Goal: Check status: Check status

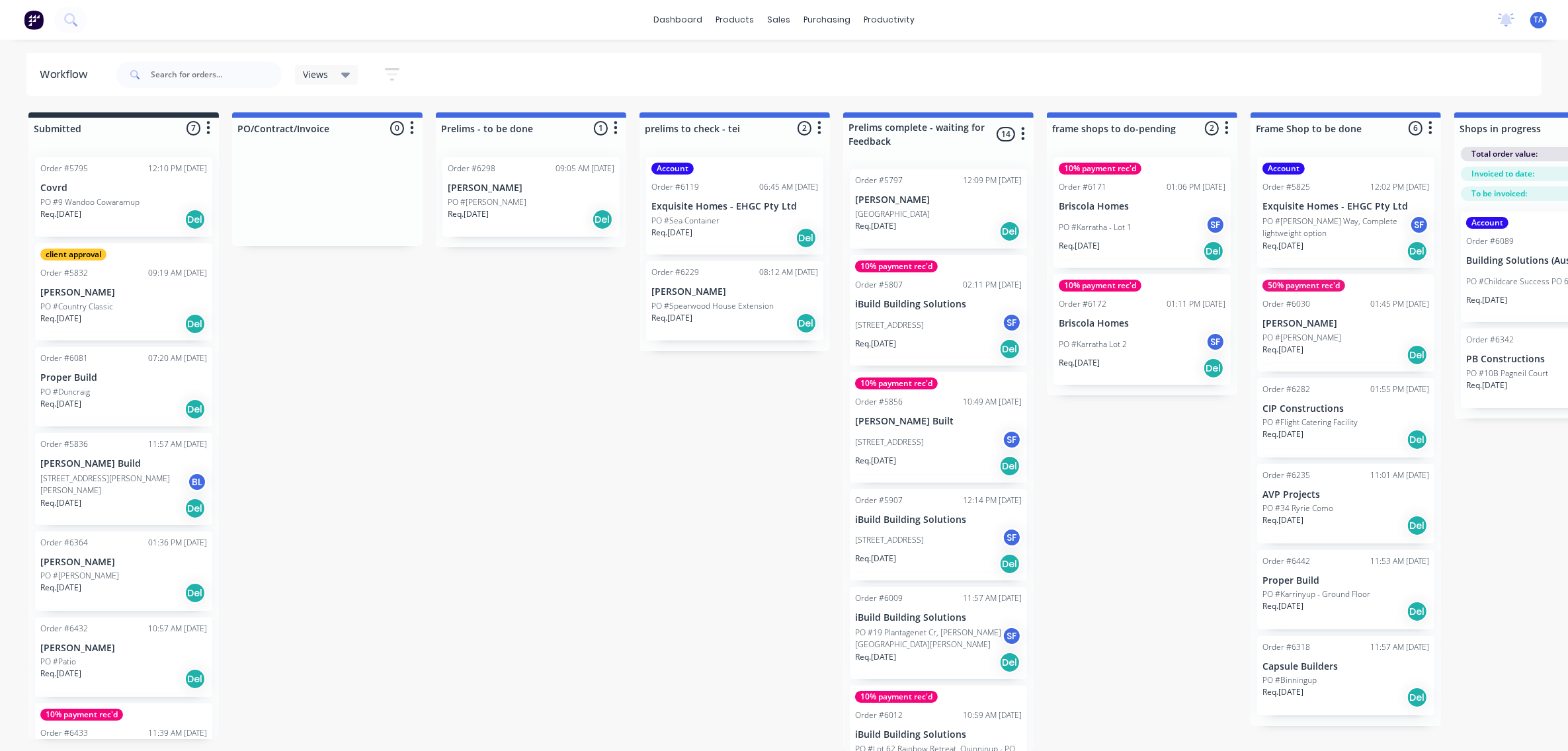
click at [466, 20] on div "dashboard products sales purchasing productivity dashboard products Product Cat…" at bounding box center [784, 20] width 1568 height 39
click at [189, 29] on div "dashboard products sales purchasing productivity dashboard products Product Cat…" at bounding box center [784, 20] width 1568 height 39
click at [87, 17] on div "dashboard products sales purchasing productivity dashboard products Product Cat…" at bounding box center [784, 20] width 1568 height 39
click at [78, 20] on button at bounding box center [70, 20] width 33 height 27
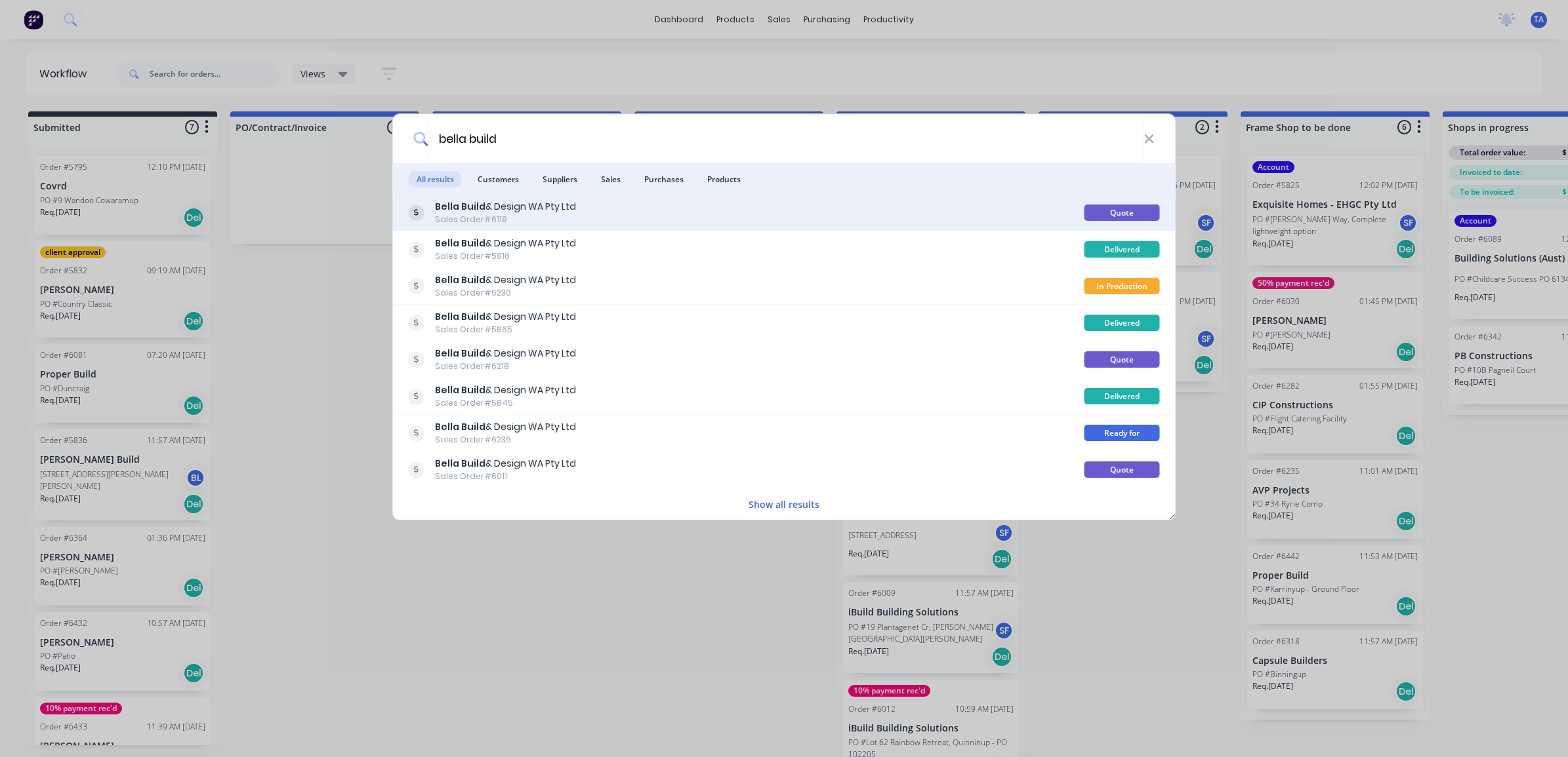
type input "bella build"
click at [509, 218] on div "Sales Order #6118" at bounding box center [505, 219] width 141 height 11
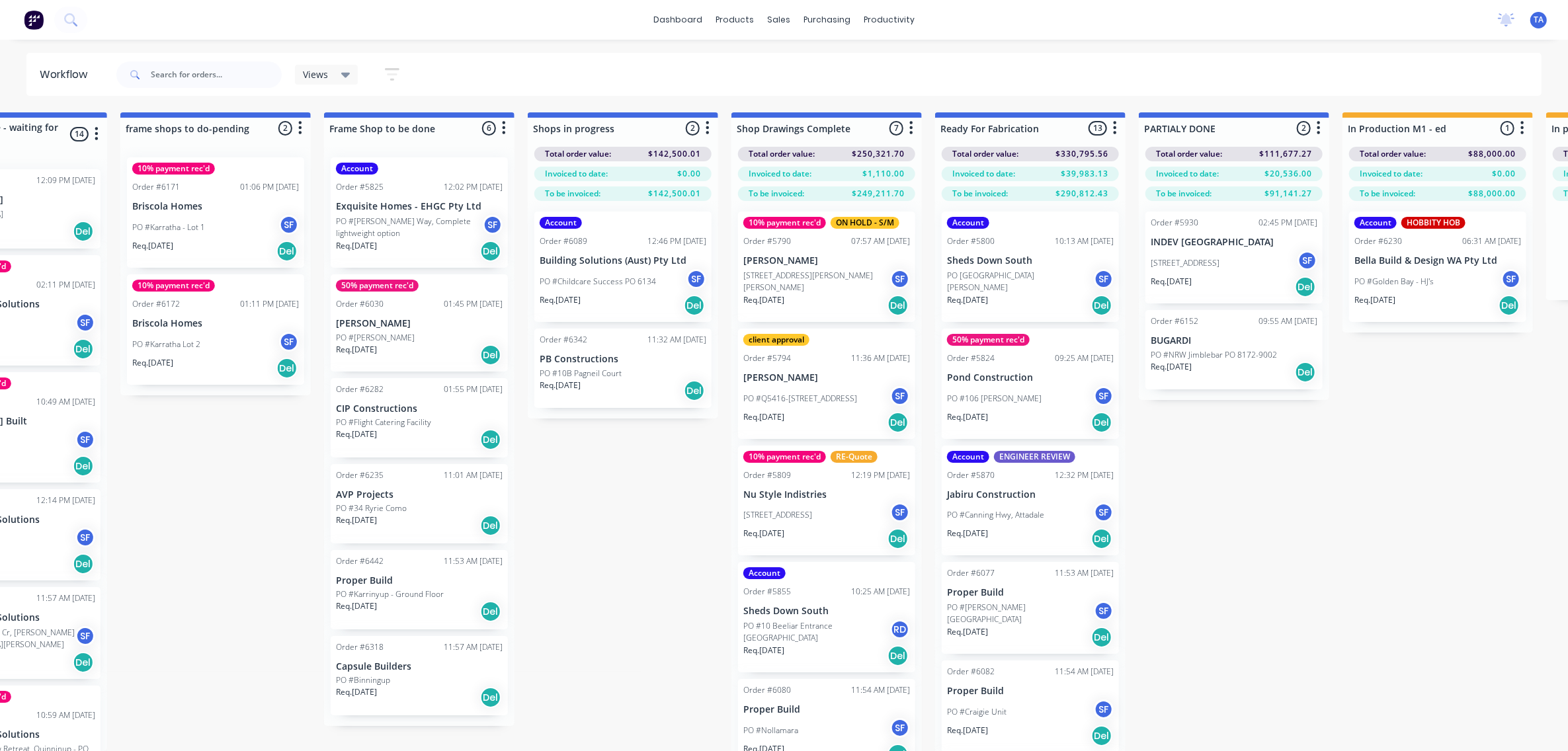
scroll to position [0, 928]
click at [1406, 283] on p "PO #Golden Bay - HJ's" at bounding box center [1392, 281] width 79 height 12
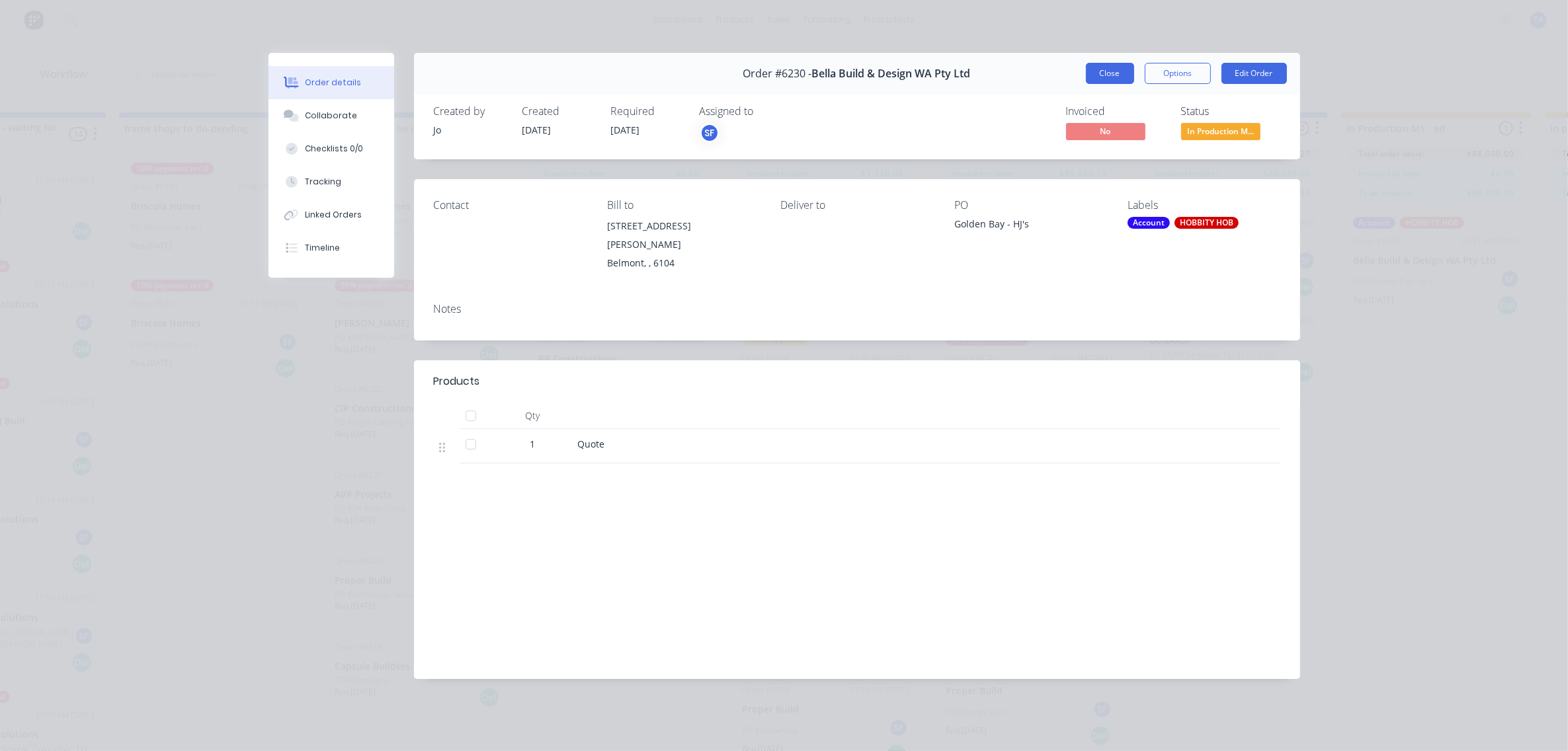
click at [1092, 70] on button "Close" at bounding box center [1110, 73] width 48 height 21
